Goal: Task Accomplishment & Management: Use online tool/utility

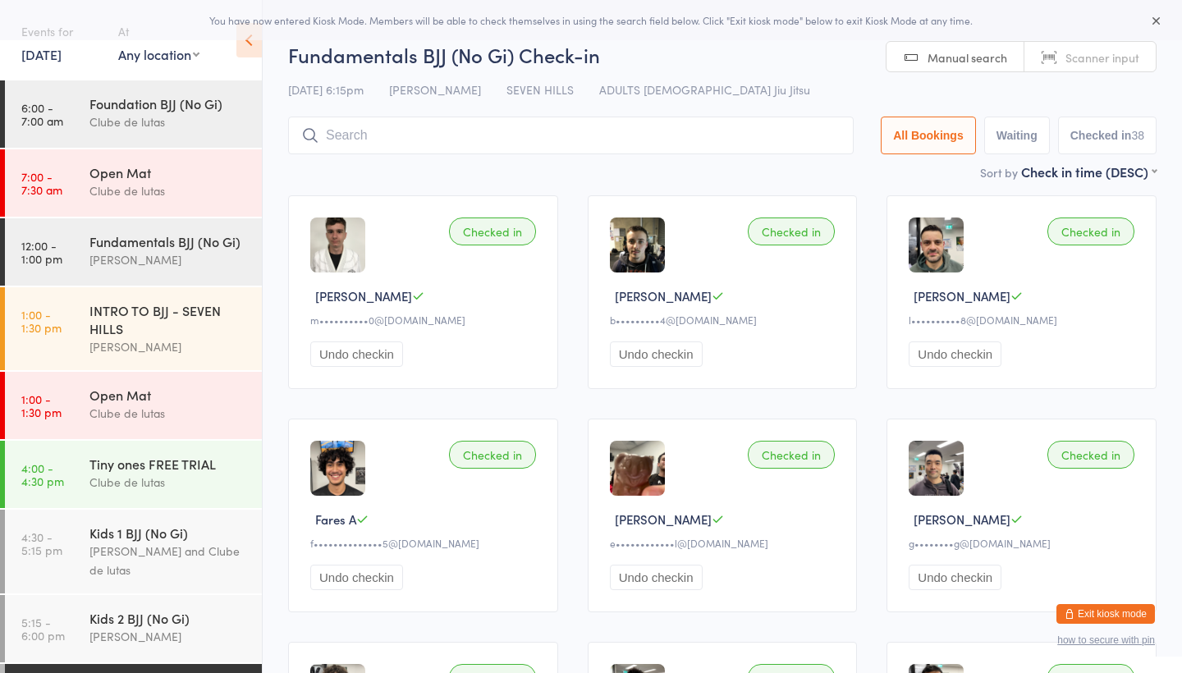
click at [1104, 612] on button "Exit kiosk mode" at bounding box center [1106, 614] width 99 height 20
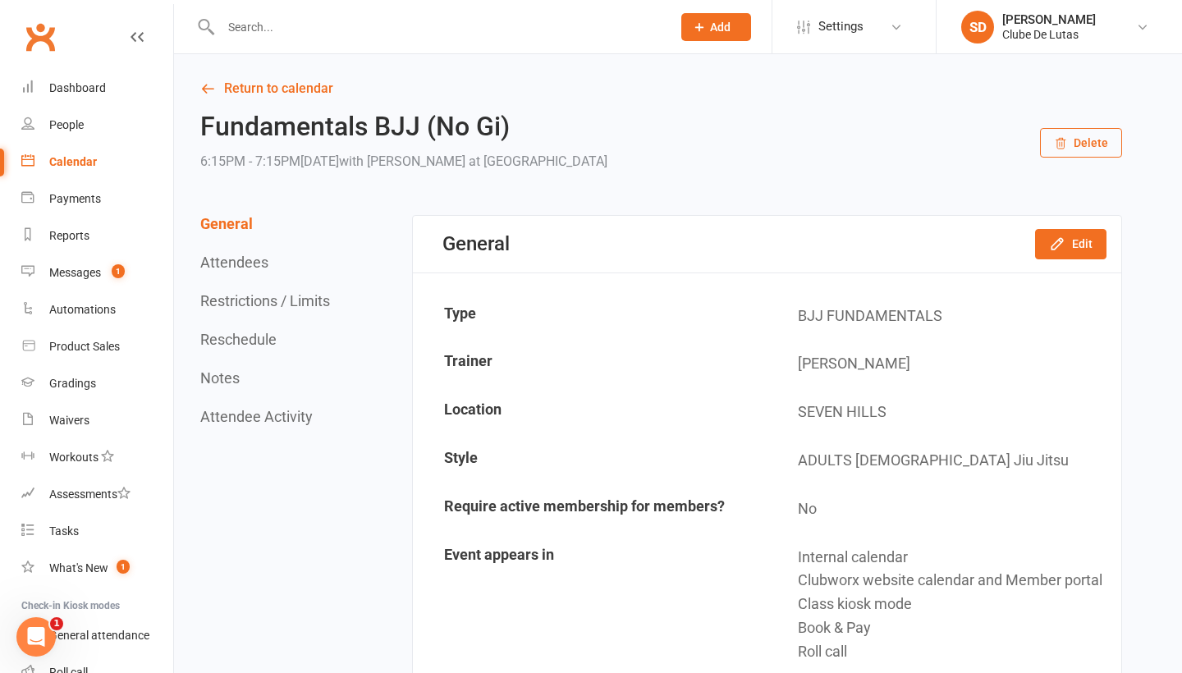
click at [82, 162] on div "Calendar" at bounding box center [73, 161] width 48 height 13
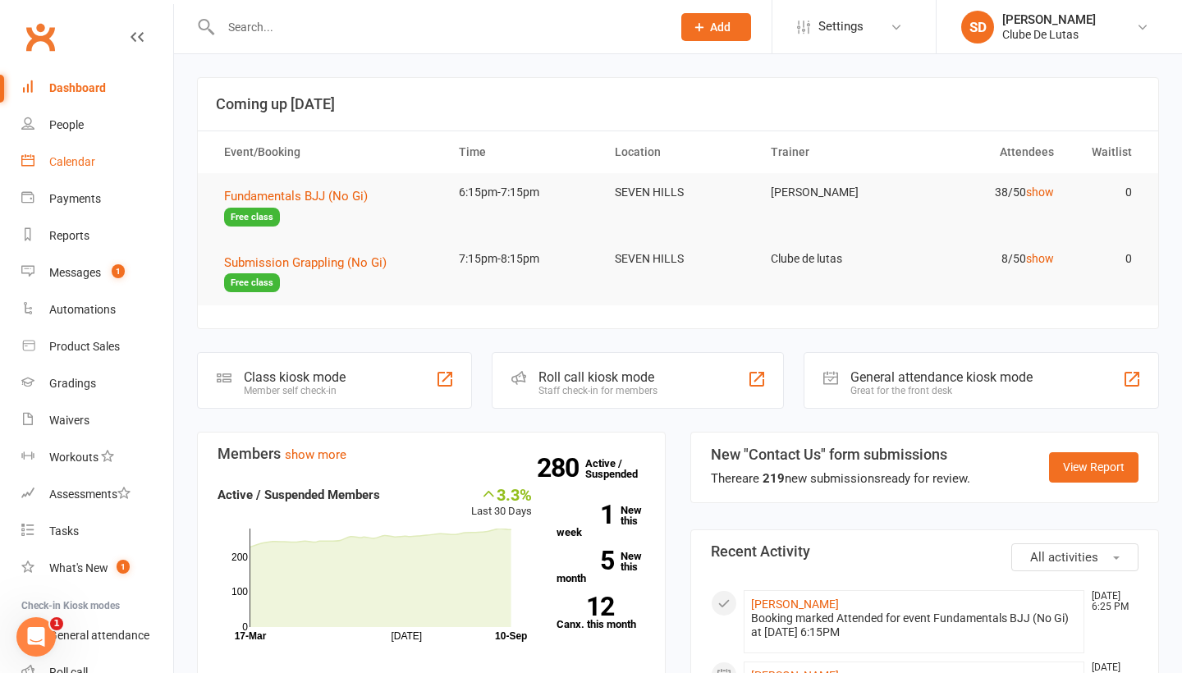
click at [73, 162] on div "Calendar" at bounding box center [72, 161] width 46 height 13
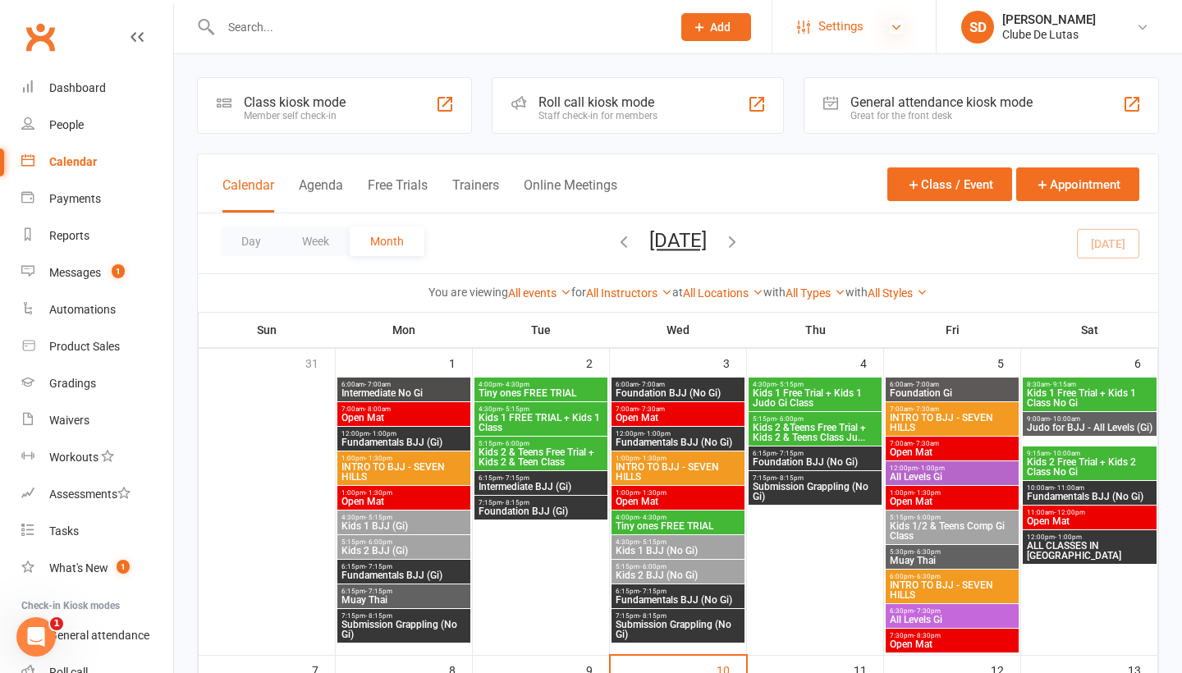
click at [891, 33] on icon at bounding box center [896, 27] width 13 height 13
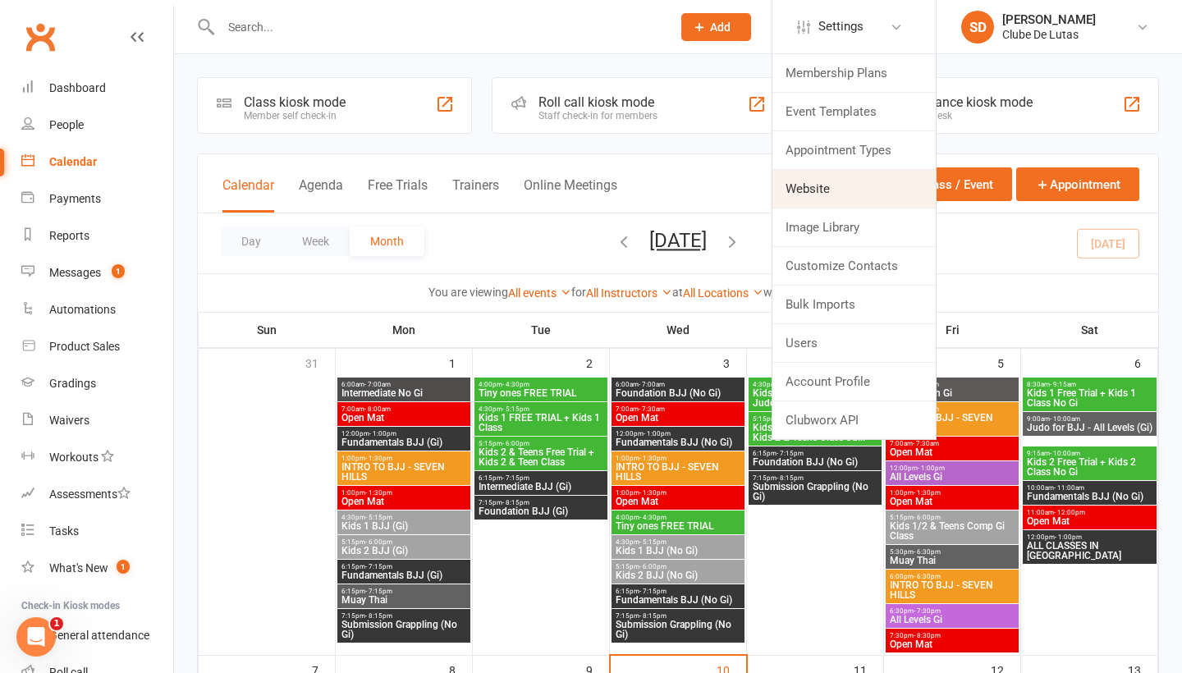
click at [814, 182] on link "Website" at bounding box center [853, 189] width 163 height 38
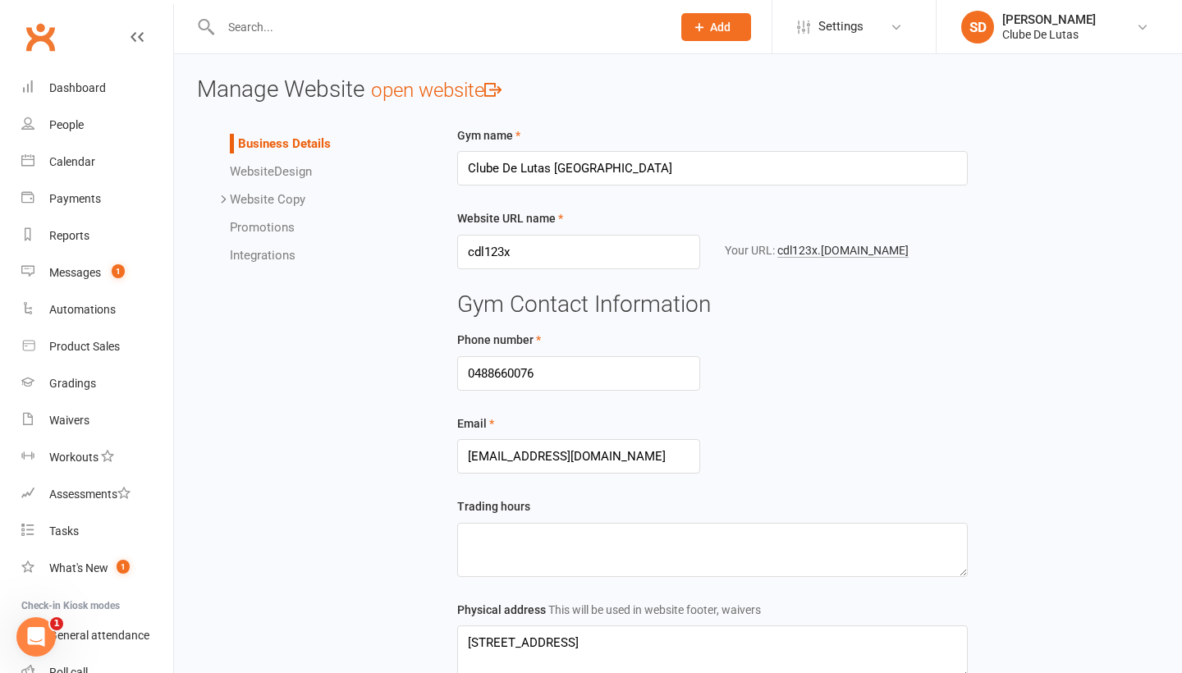
click at [282, 259] on link "Integrations" at bounding box center [263, 255] width 66 height 15
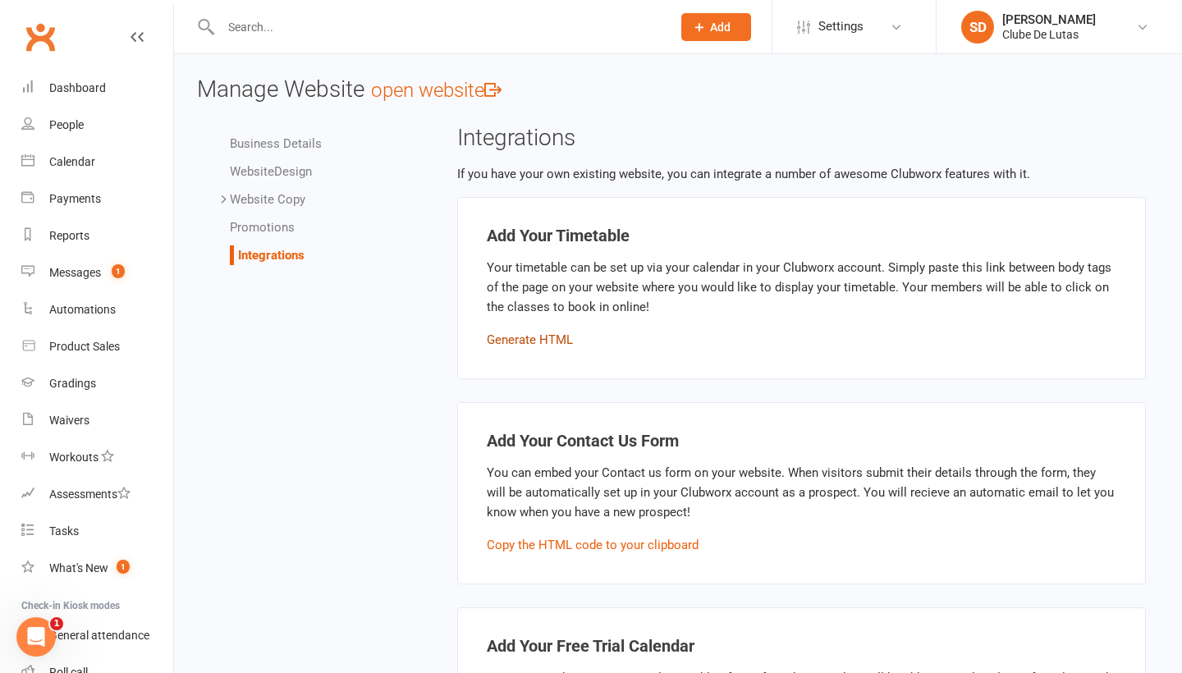
click at [526, 339] on button "Generate HTML" at bounding box center [530, 340] width 86 height 20
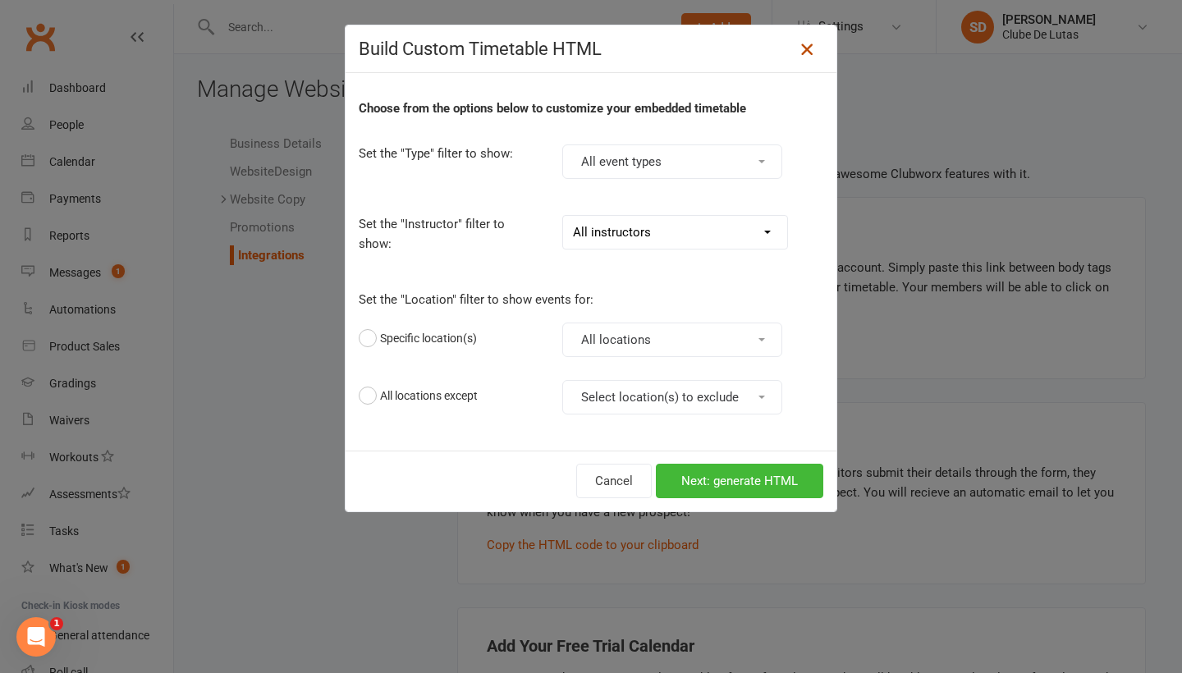
click at [812, 44] on icon at bounding box center [807, 49] width 20 height 20
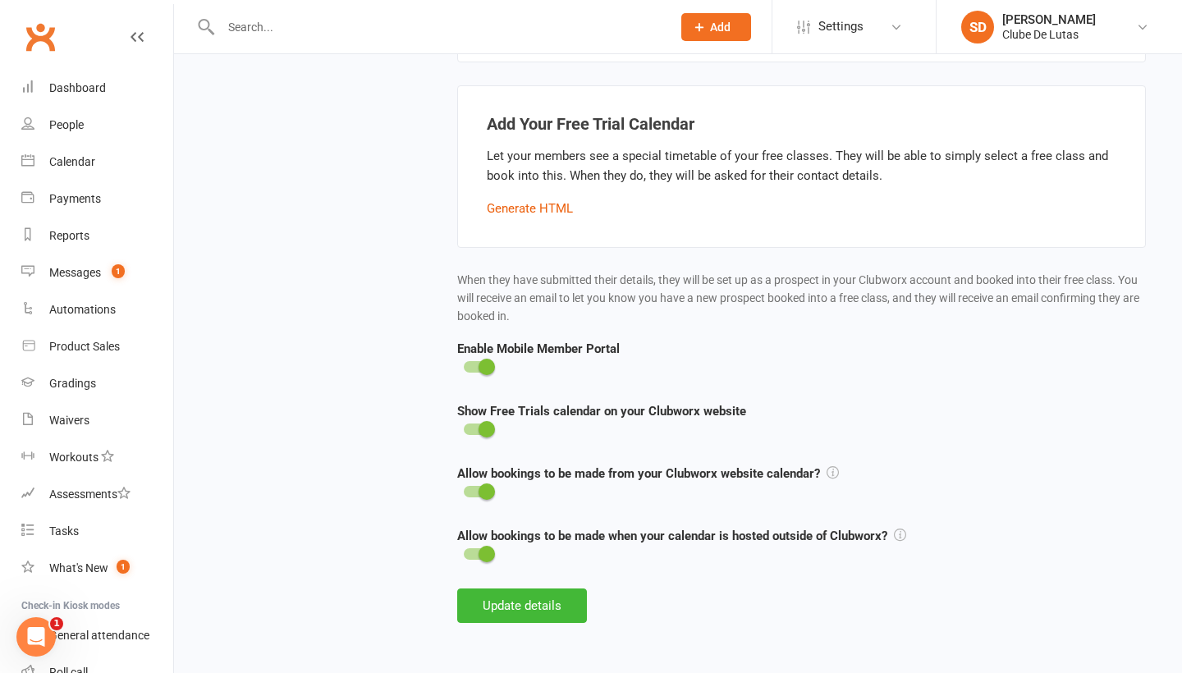
scroll to position [534, 0]
